Goal: Task Accomplishment & Management: Complete application form

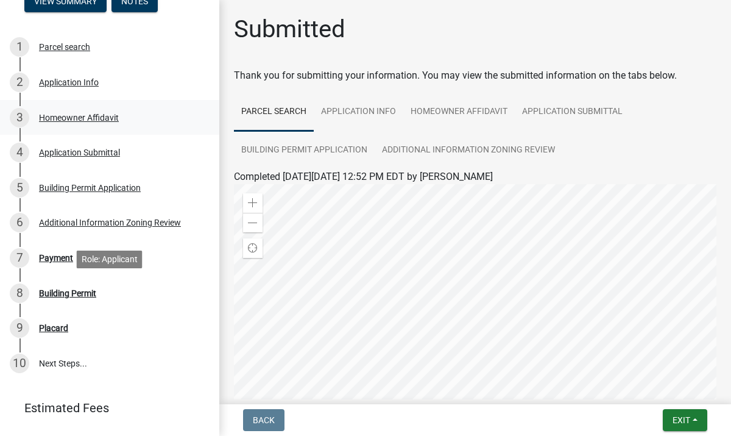
scroll to position [182, 0]
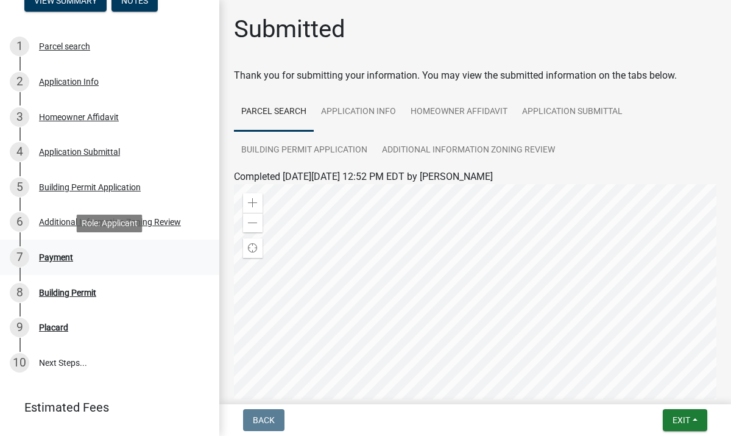
click at [77, 260] on div "7 Payment" at bounding box center [105, 256] width 190 height 19
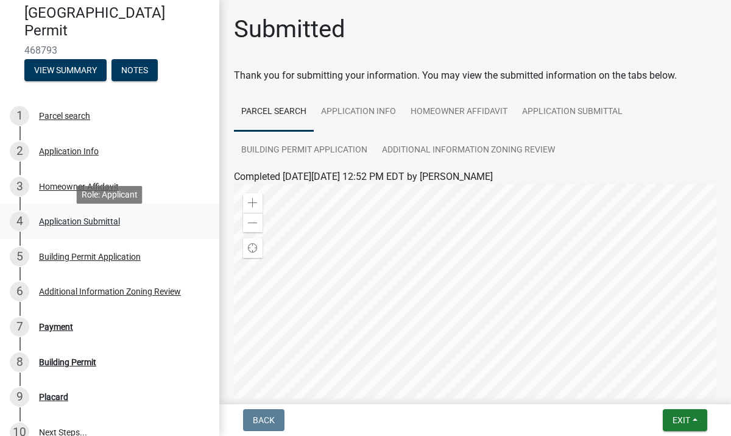
scroll to position [0, 0]
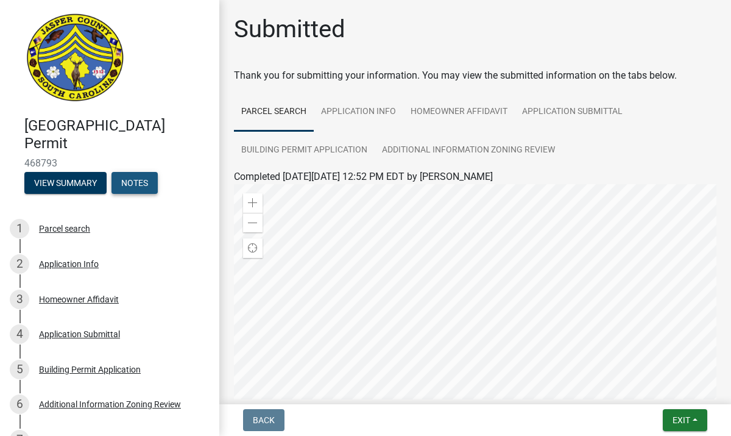
click at [138, 182] on button "Notes" at bounding box center [134, 183] width 46 height 22
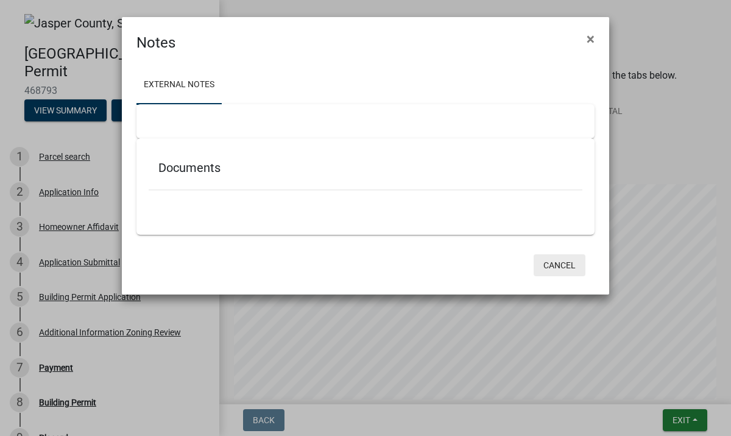
click at [552, 267] on button "Cancel" at bounding box center [560, 265] width 52 height 22
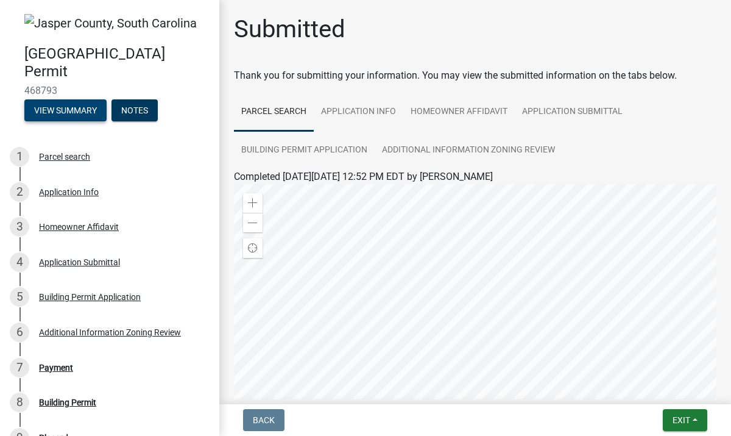
click at [83, 114] on button "View Summary" at bounding box center [65, 110] width 82 height 22
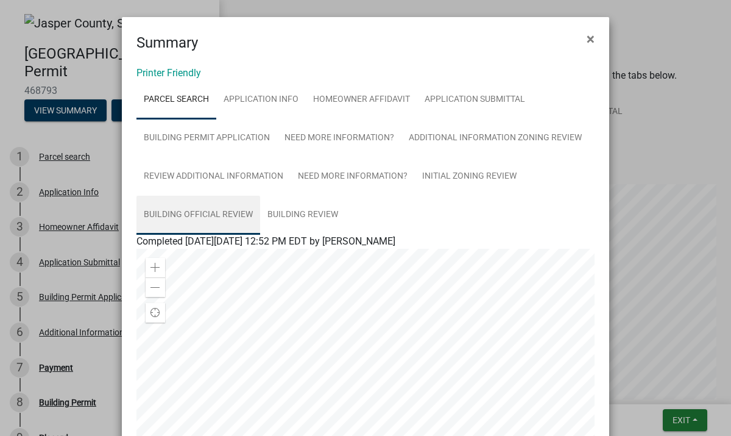
click at [227, 207] on link "Building Official Review" at bounding box center [198, 215] width 124 height 39
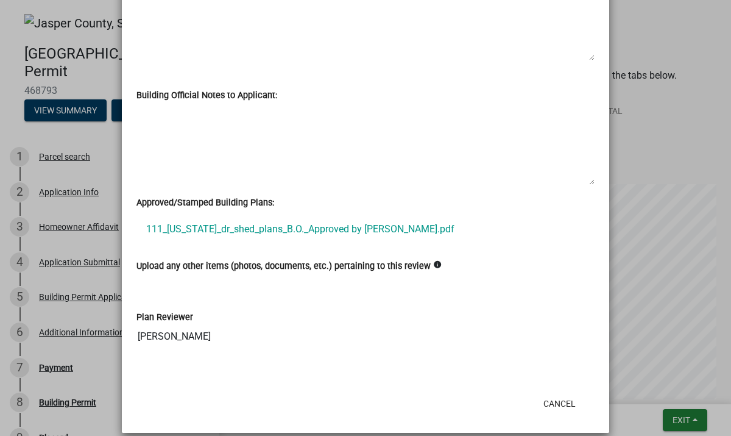
scroll to position [587, 0]
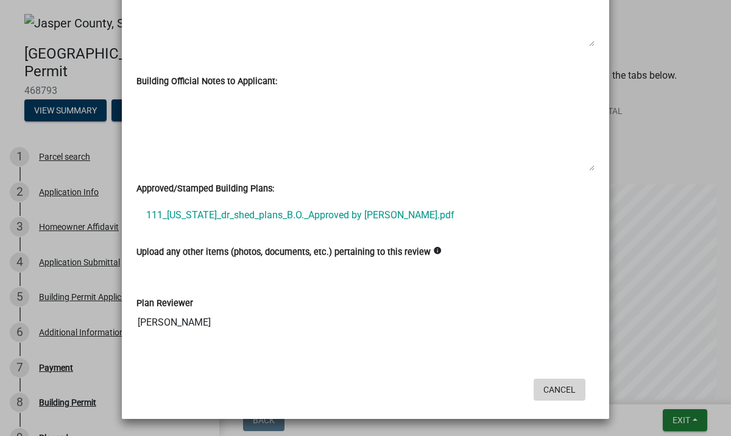
click at [560, 388] on button "Cancel" at bounding box center [560, 389] width 52 height 22
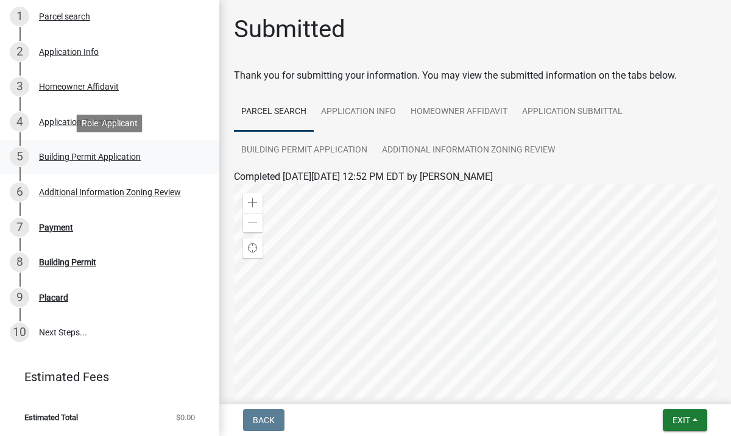
scroll to position [140, 0]
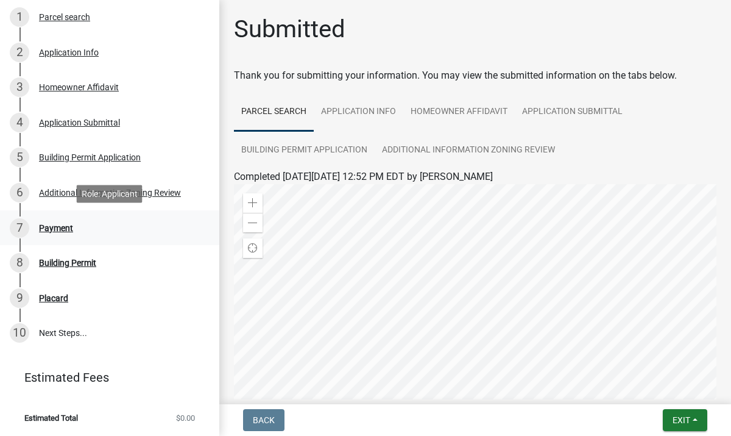
click at [63, 233] on div "7 Payment" at bounding box center [105, 227] width 190 height 19
click at [60, 337] on link "10 Next Steps..." at bounding box center [109, 333] width 219 height 35
click at [678, 425] on button "Exit" at bounding box center [685, 420] width 44 height 22
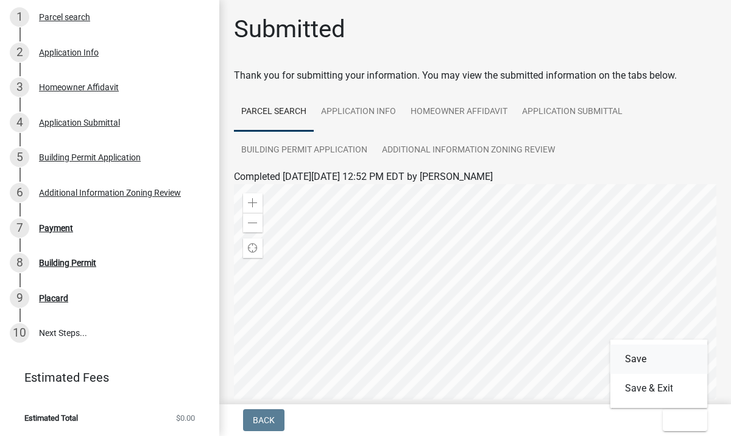
click at [650, 361] on button "Save" at bounding box center [659, 358] width 97 height 29
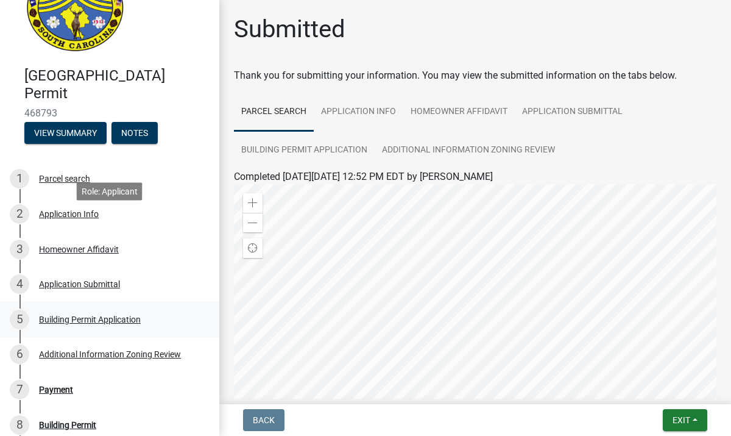
scroll to position [0, 0]
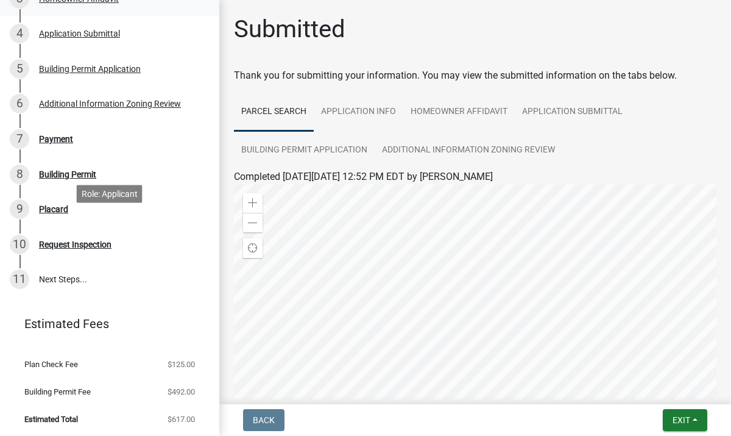
scroll to position [302, 0]
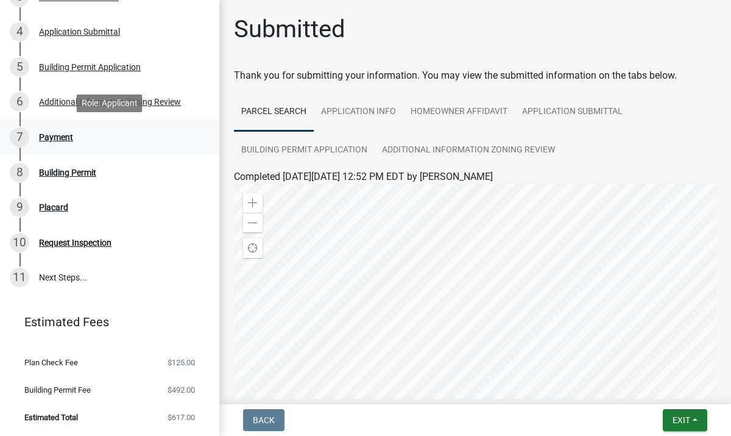
click at [64, 140] on div "Payment" at bounding box center [56, 137] width 34 height 9
click at [173, 418] on span "$617.00" at bounding box center [181, 417] width 27 height 8
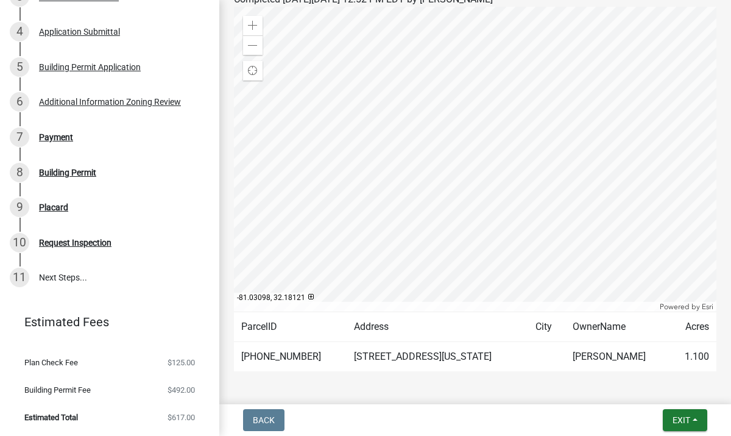
scroll to position [221, 0]
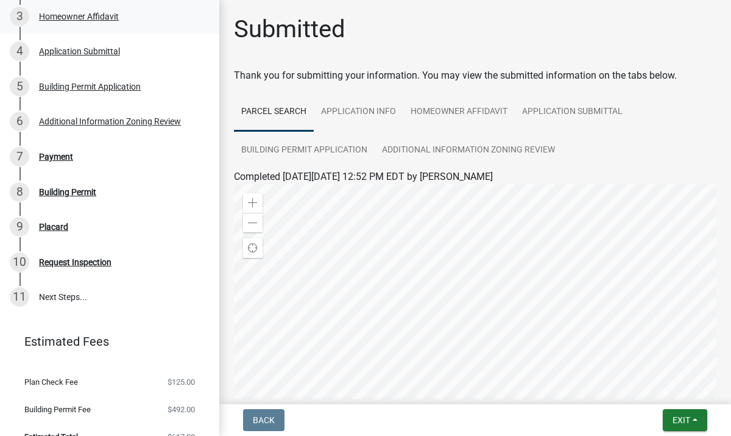
scroll to position [302, 0]
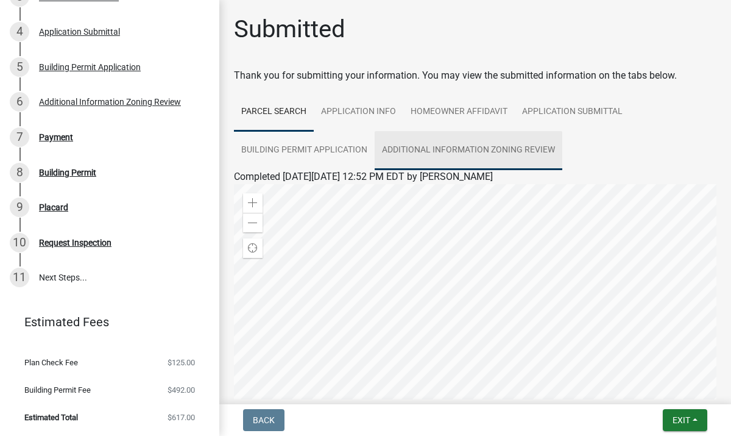
click at [387, 150] on link "Additional Information Zoning Review" at bounding box center [469, 150] width 188 height 39
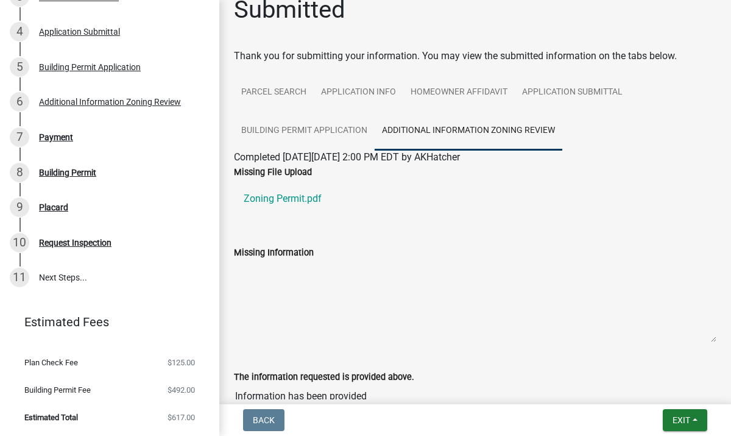
scroll to position [0, 0]
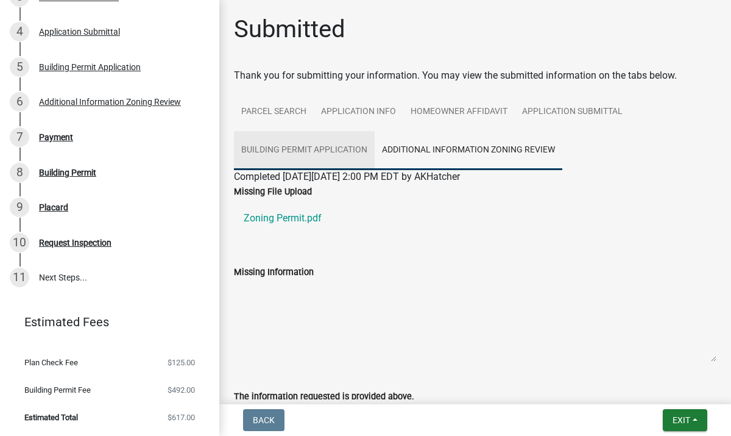
click at [322, 151] on link "Building Permit Application" at bounding box center [304, 150] width 141 height 39
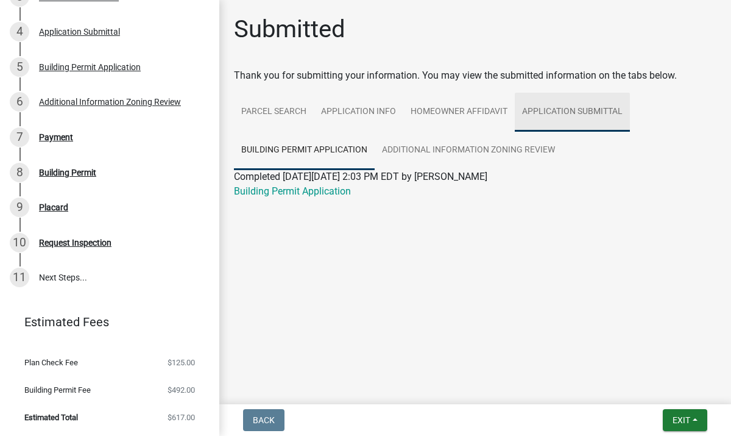
click at [555, 111] on link "Application Submittal" at bounding box center [572, 112] width 115 height 39
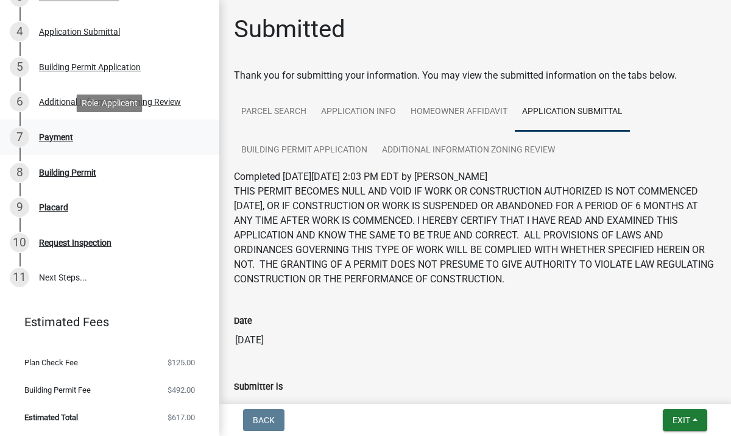
click at [49, 136] on div "Payment" at bounding box center [56, 137] width 34 height 9
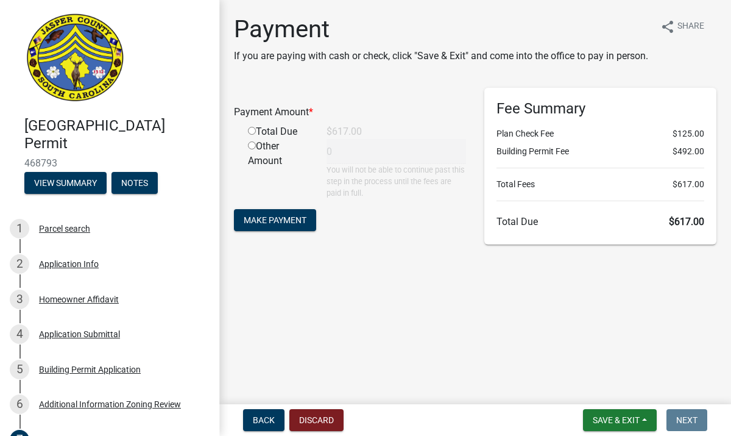
click at [250, 135] on input "radio" at bounding box center [252, 131] width 8 height 8
radio input "true"
type input "617"
click at [272, 224] on span "Make Payment" at bounding box center [275, 219] width 63 height 10
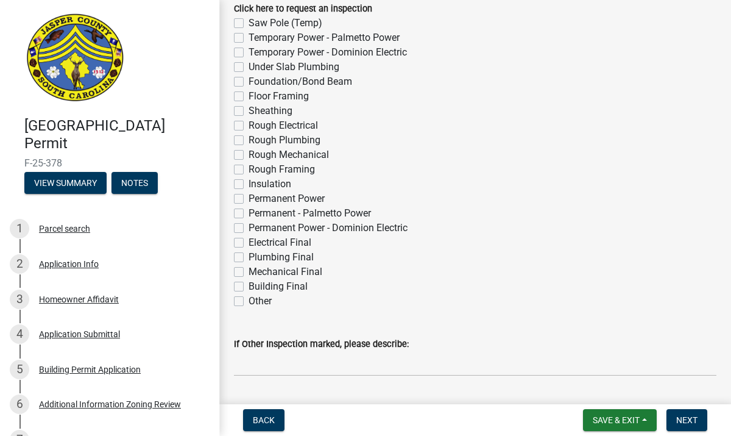
scroll to position [78, 0]
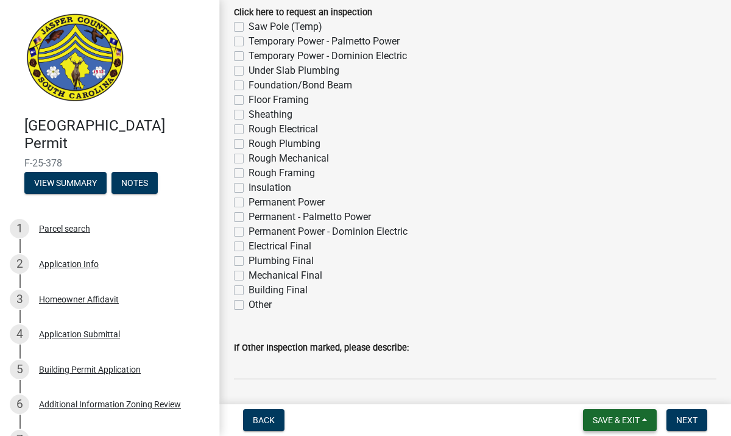
click at [627, 420] on span "Save & Exit" at bounding box center [616, 420] width 47 height 10
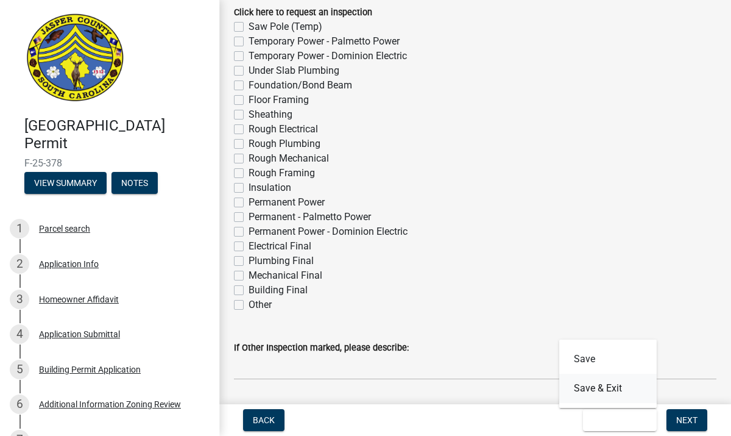
click at [621, 386] on button "Save & Exit" at bounding box center [607, 387] width 97 height 29
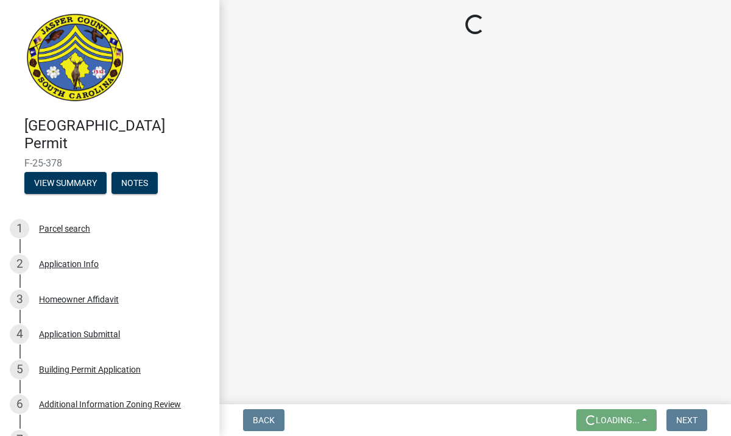
scroll to position [0, 0]
